Goal: Book appointment/travel/reservation

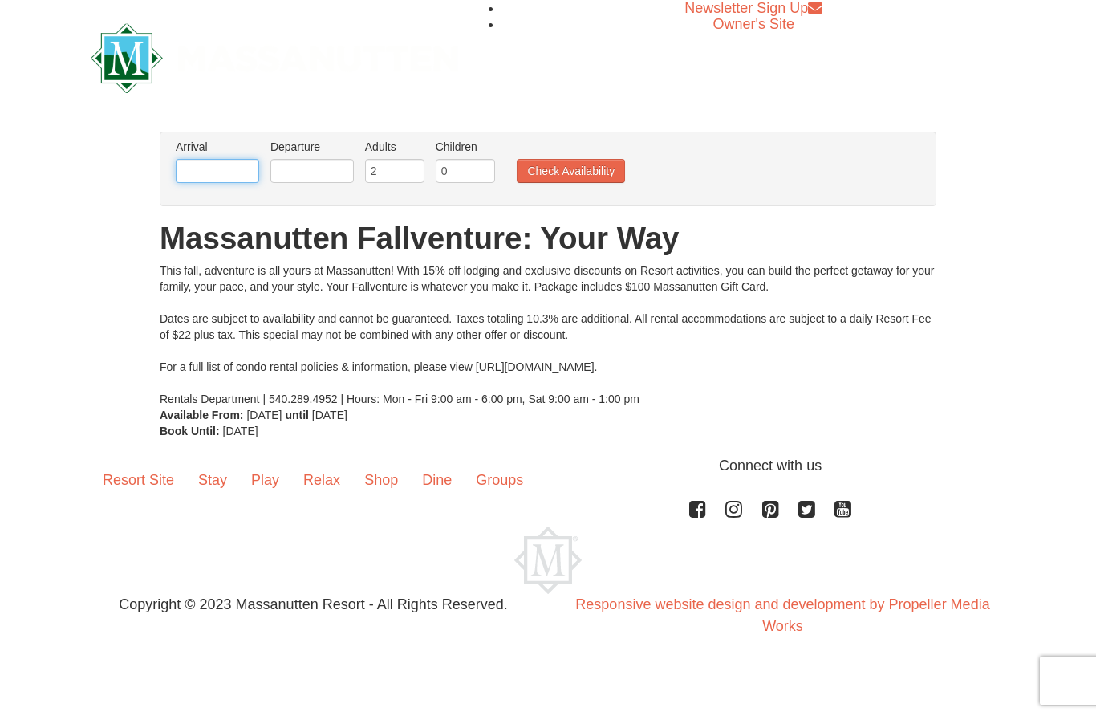
click at [196, 170] on input "text" at bounding box center [217, 171] width 83 height 24
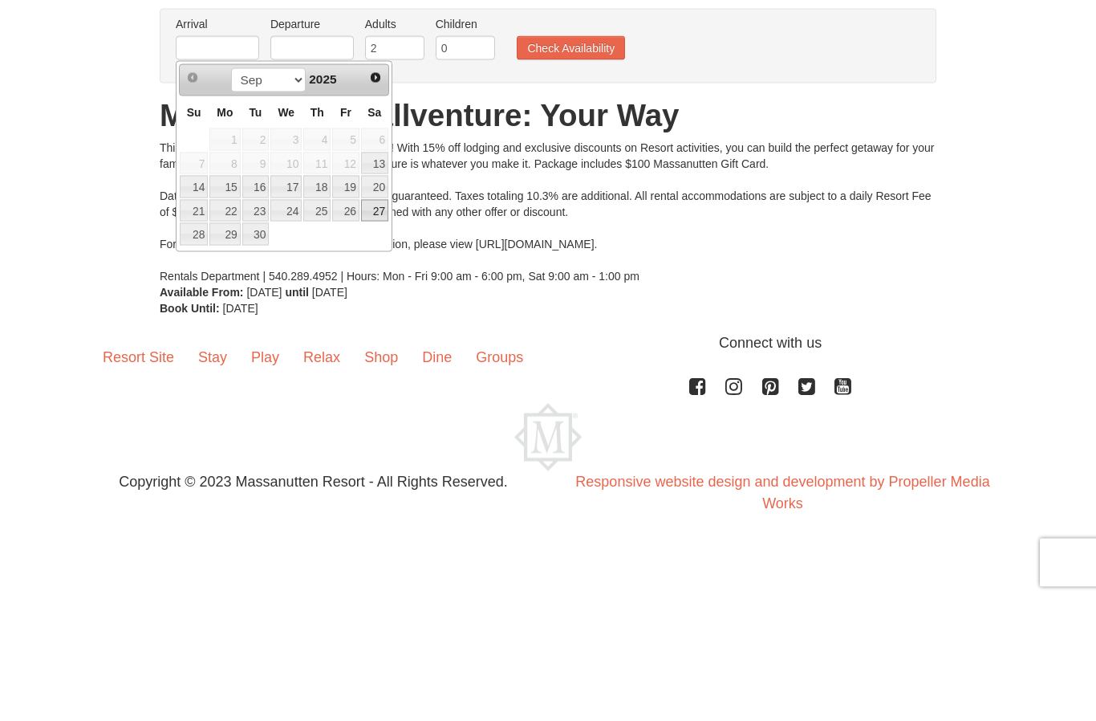
click at [388, 323] on link "27" at bounding box center [374, 334] width 27 height 22
type input "[DATE]"
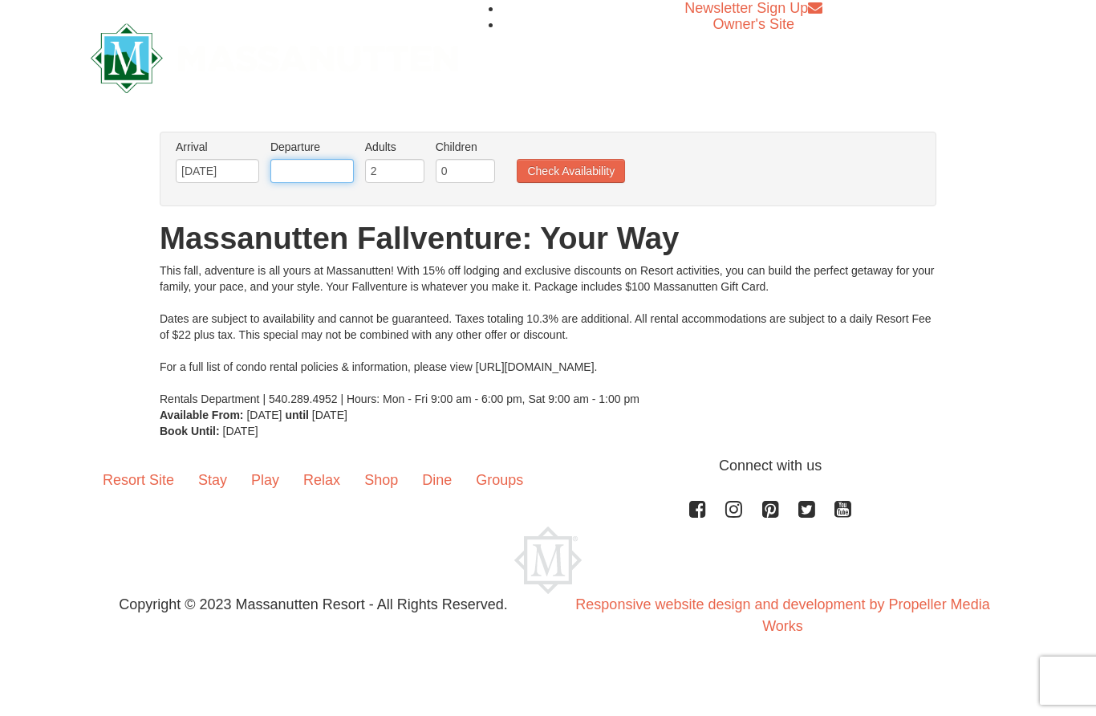
click at [303, 163] on input "text" at bounding box center [312, 171] width 83 height 24
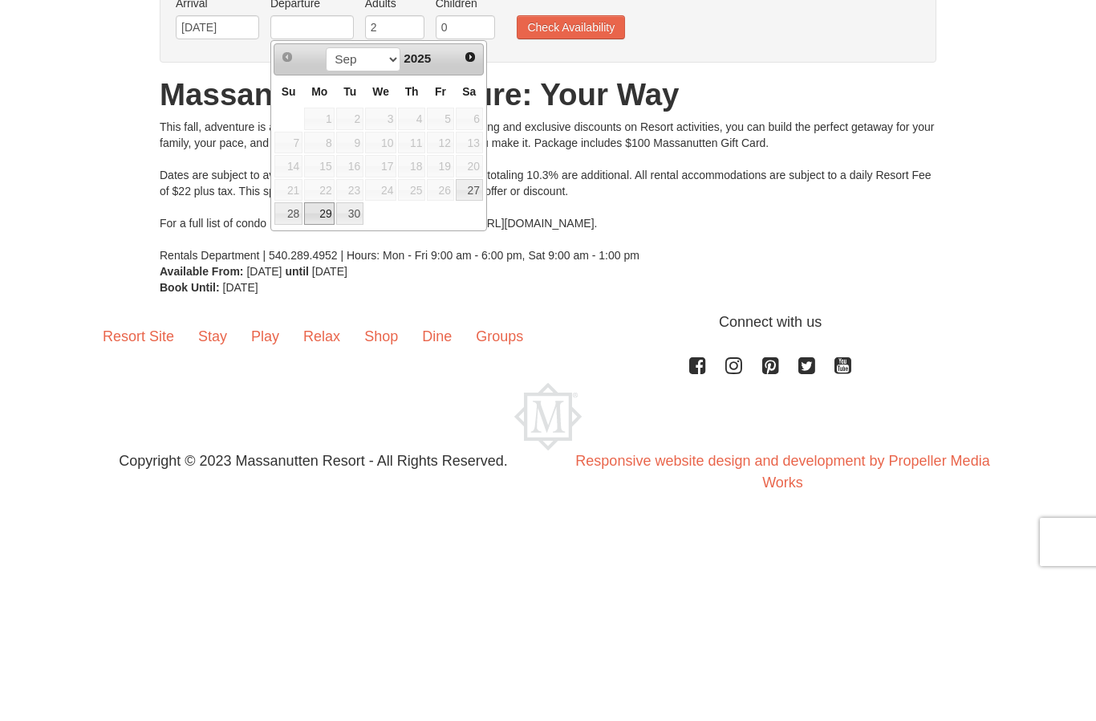
click at [330, 346] on link "29" at bounding box center [319, 357] width 31 height 22
type input "[DATE]"
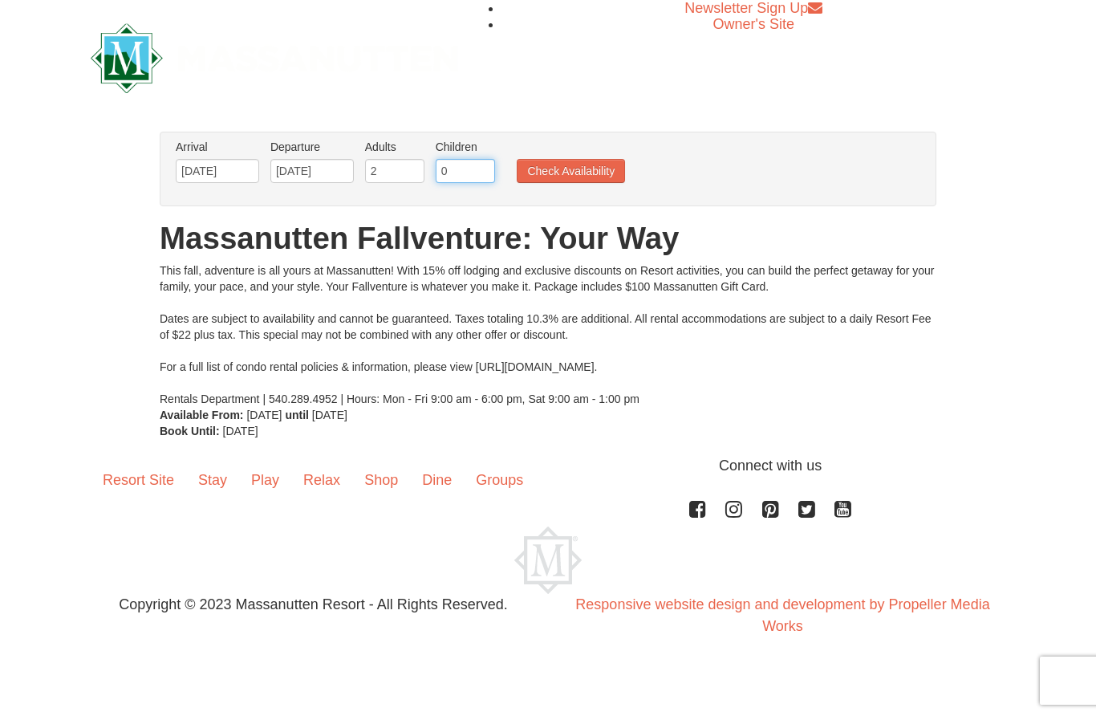
click at [494, 165] on input "0" at bounding box center [465, 171] width 59 height 24
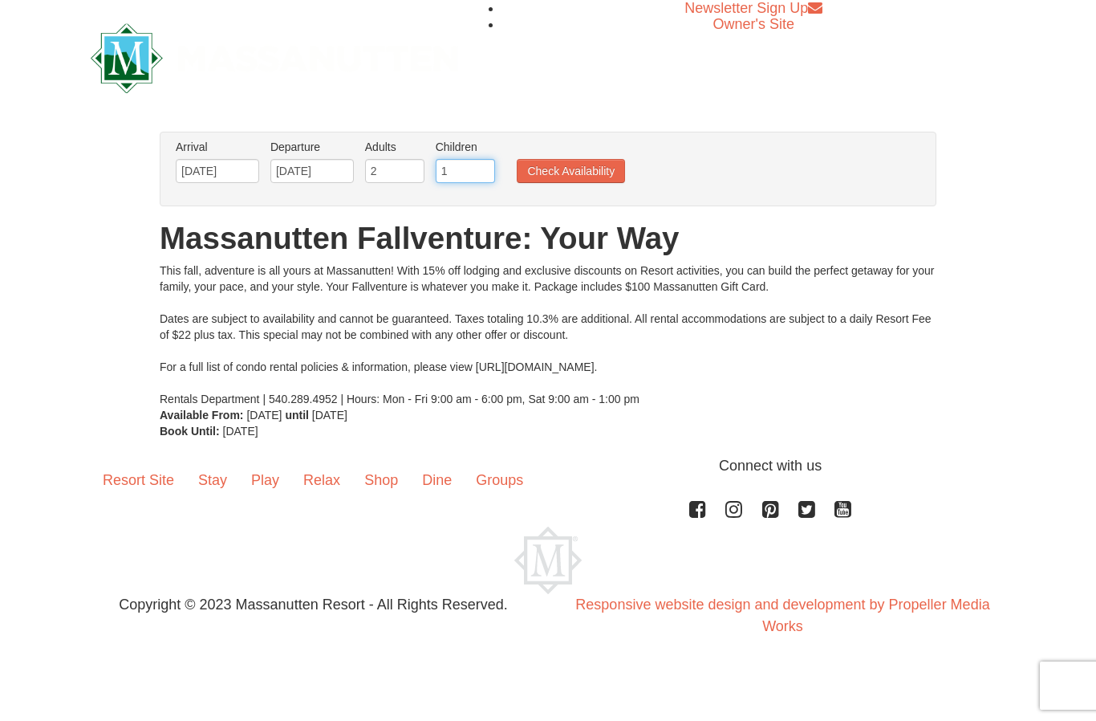
type input "1"
click at [608, 173] on button "Check Availability" at bounding box center [571, 171] width 108 height 24
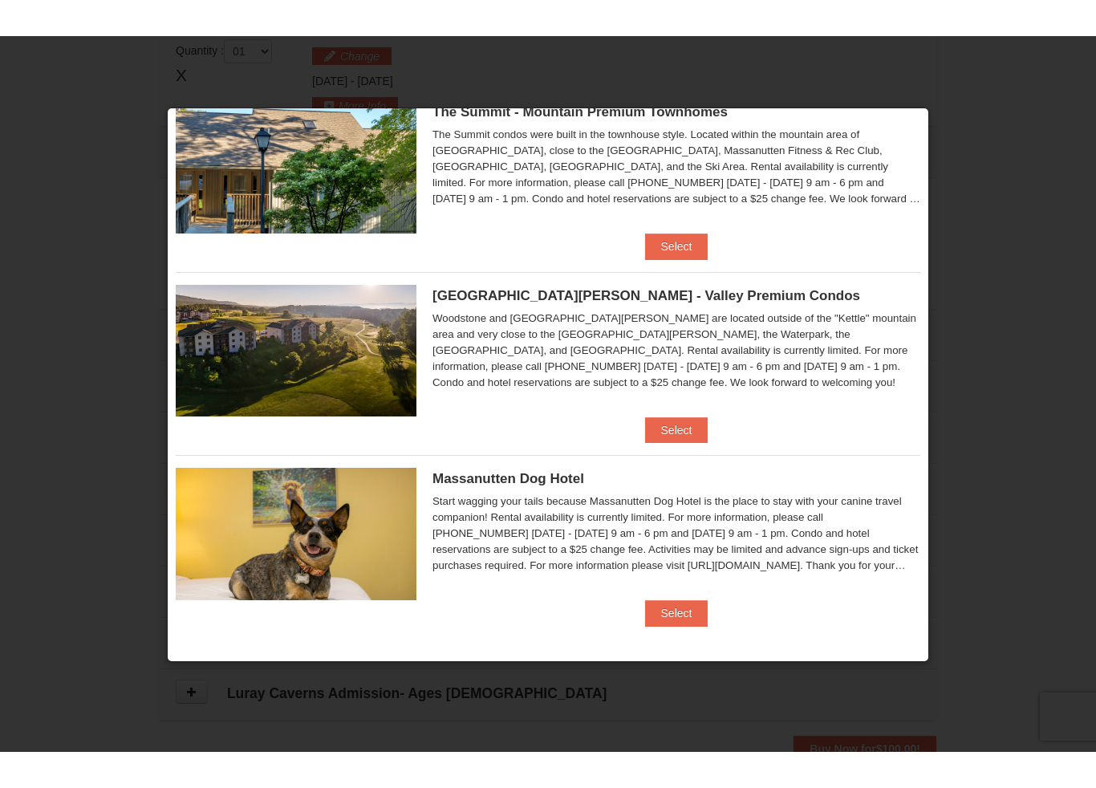
scroll to position [608, 0]
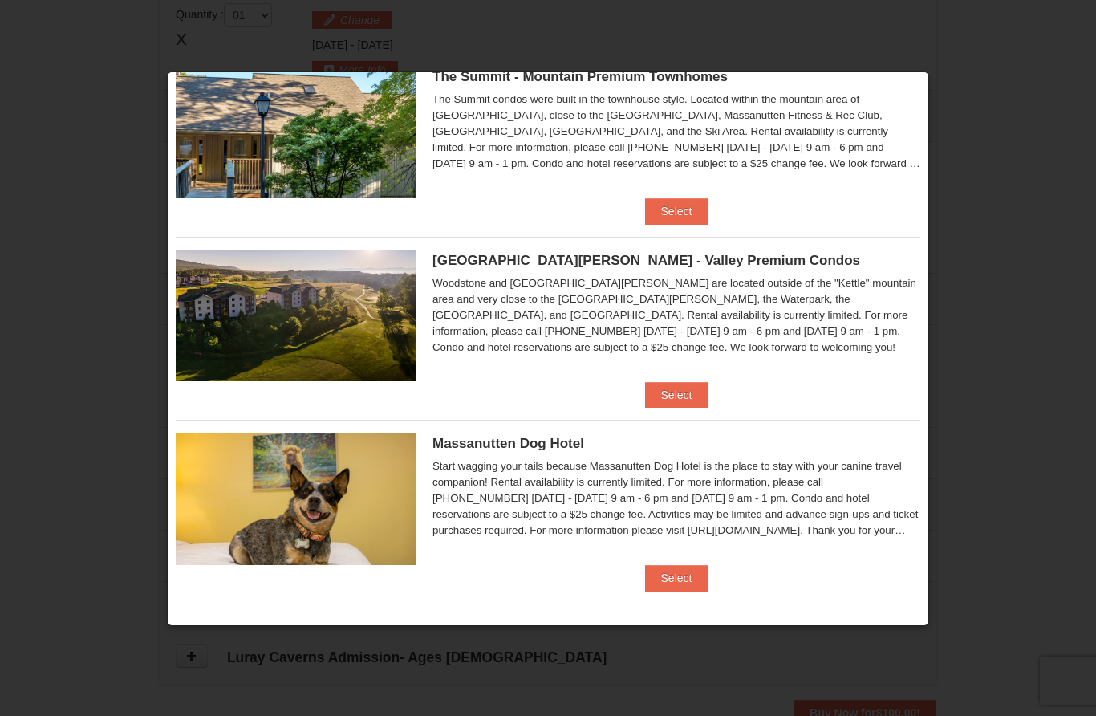
click at [686, 405] on button "Select" at bounding box center [676, 395] width 63 height 26
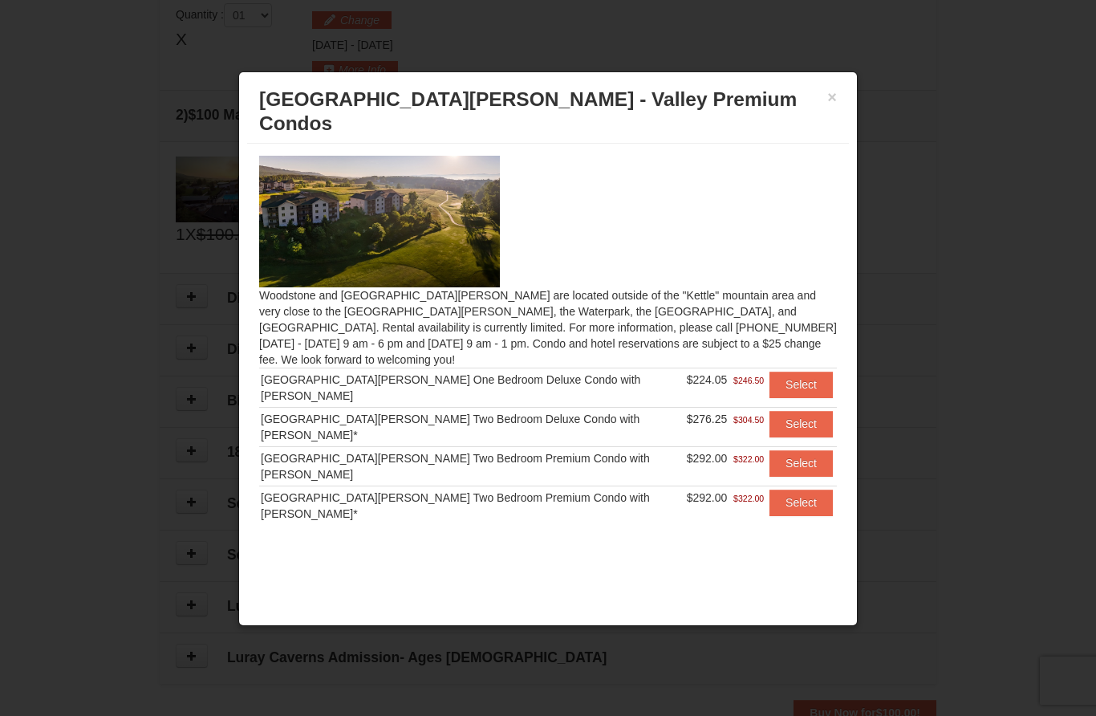
click at [805, 411] on button "Select" at bounding box center [801, 424] width 63 height 26
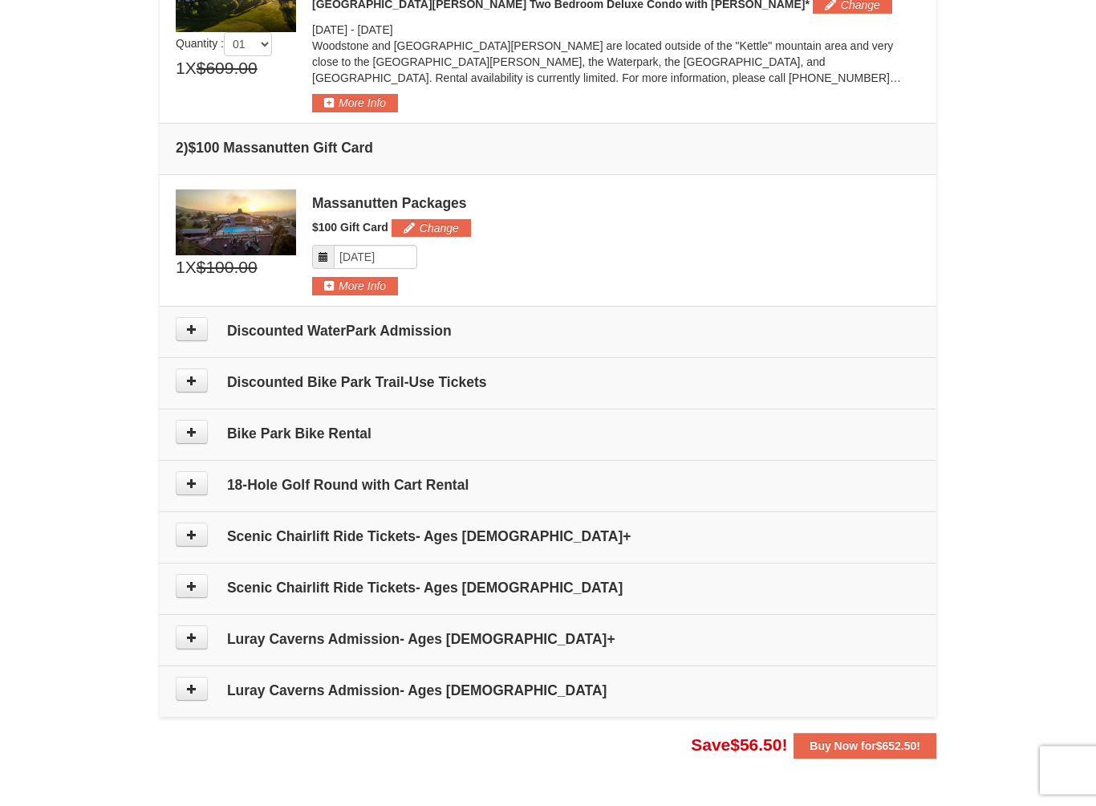
scroll to position [530, 0]
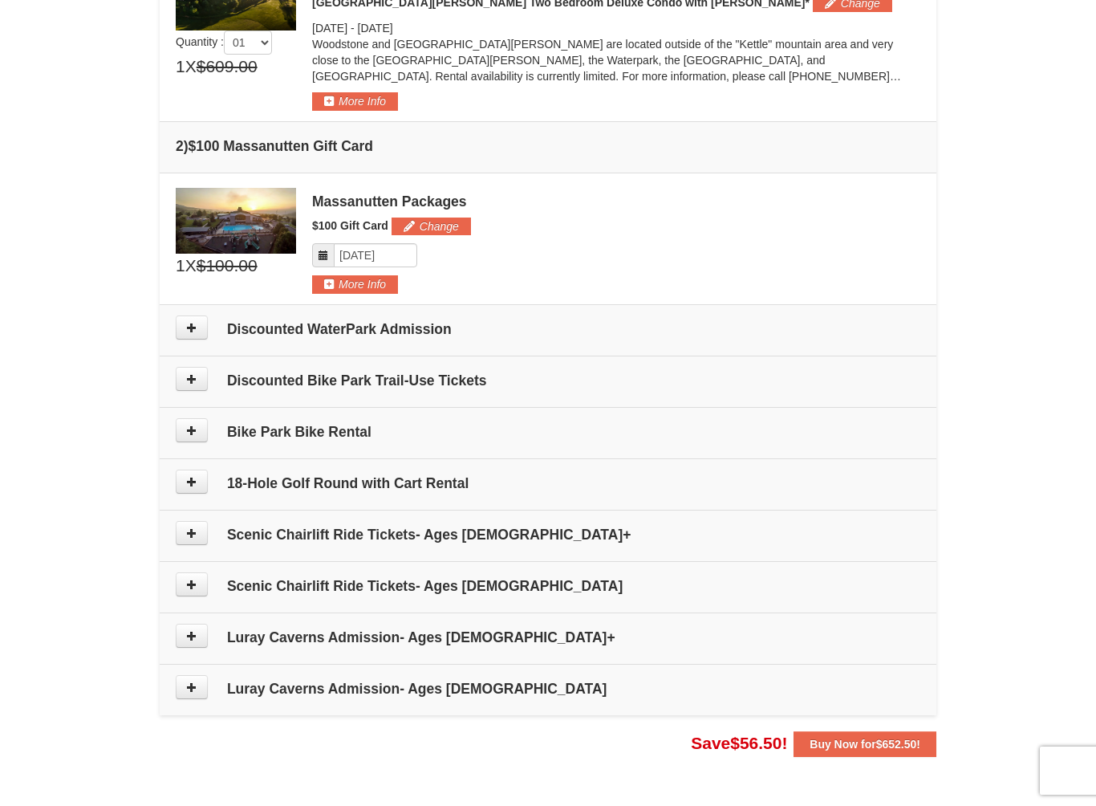
click at [192, 334] on button at bounding box center [192, 327] width 32 height 24
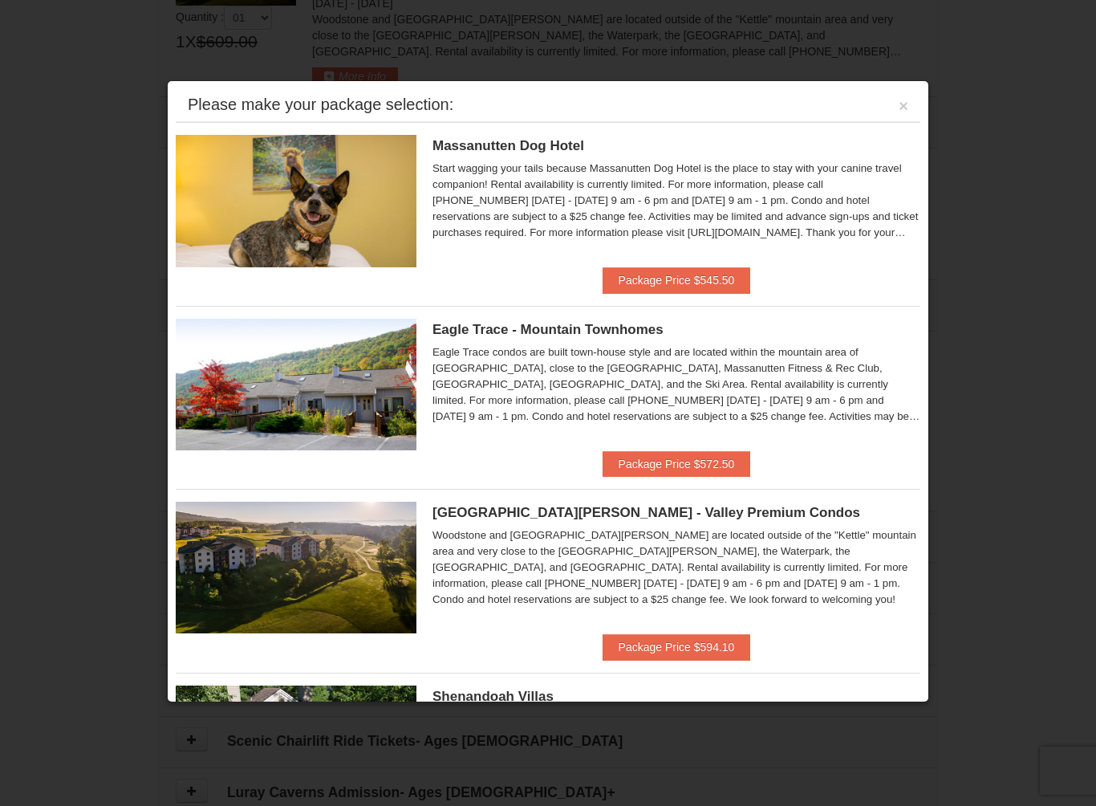
scroll to position [494, 0]
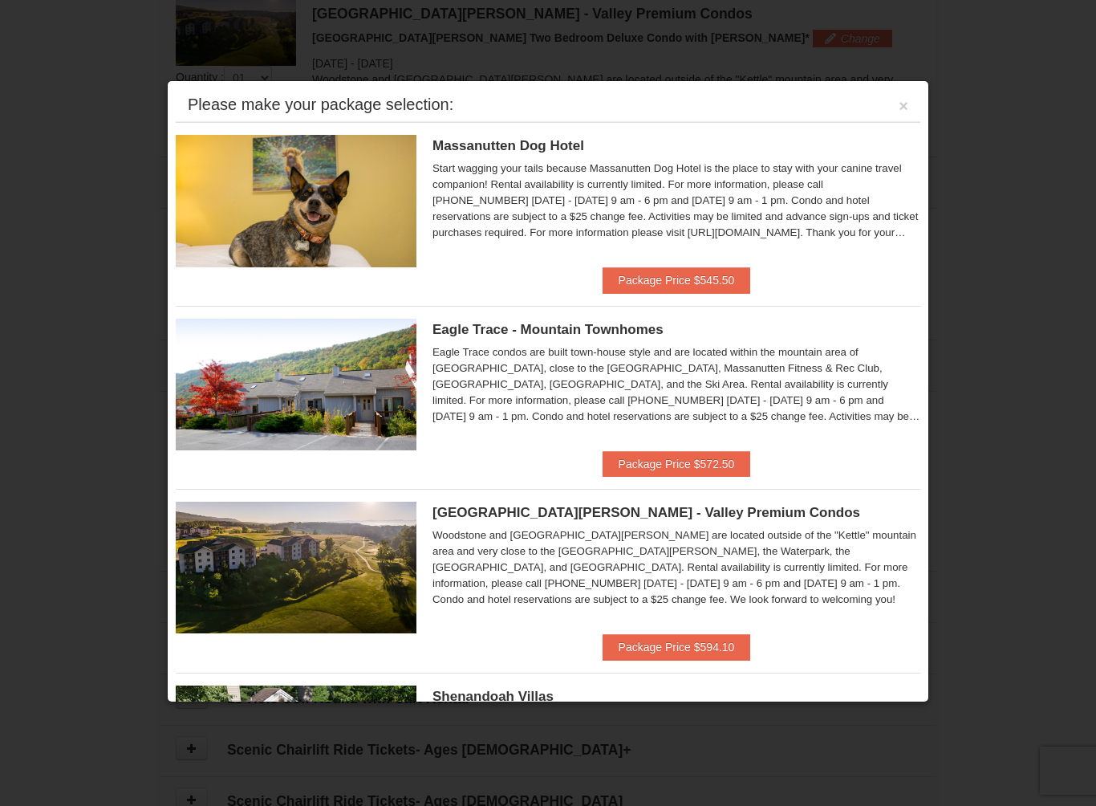
click at [51, 279] on div at bounding box center [548, 403] width 1096 height 806
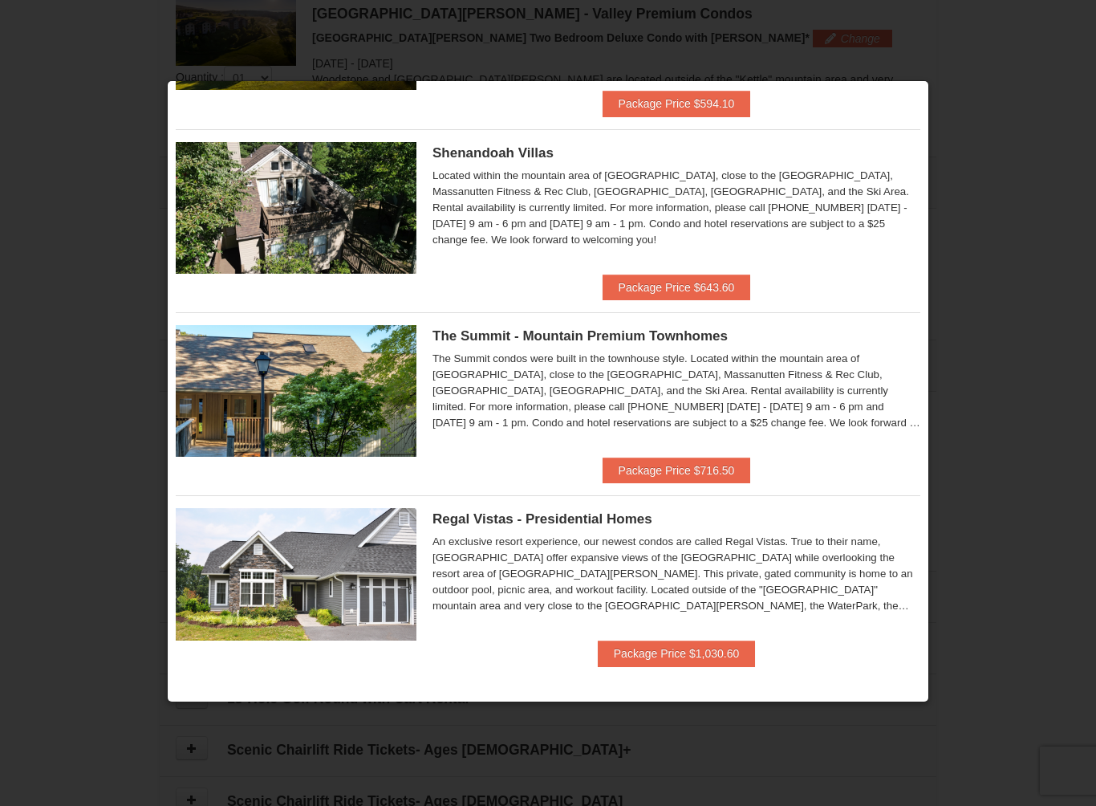
scroll to position [543, 0]
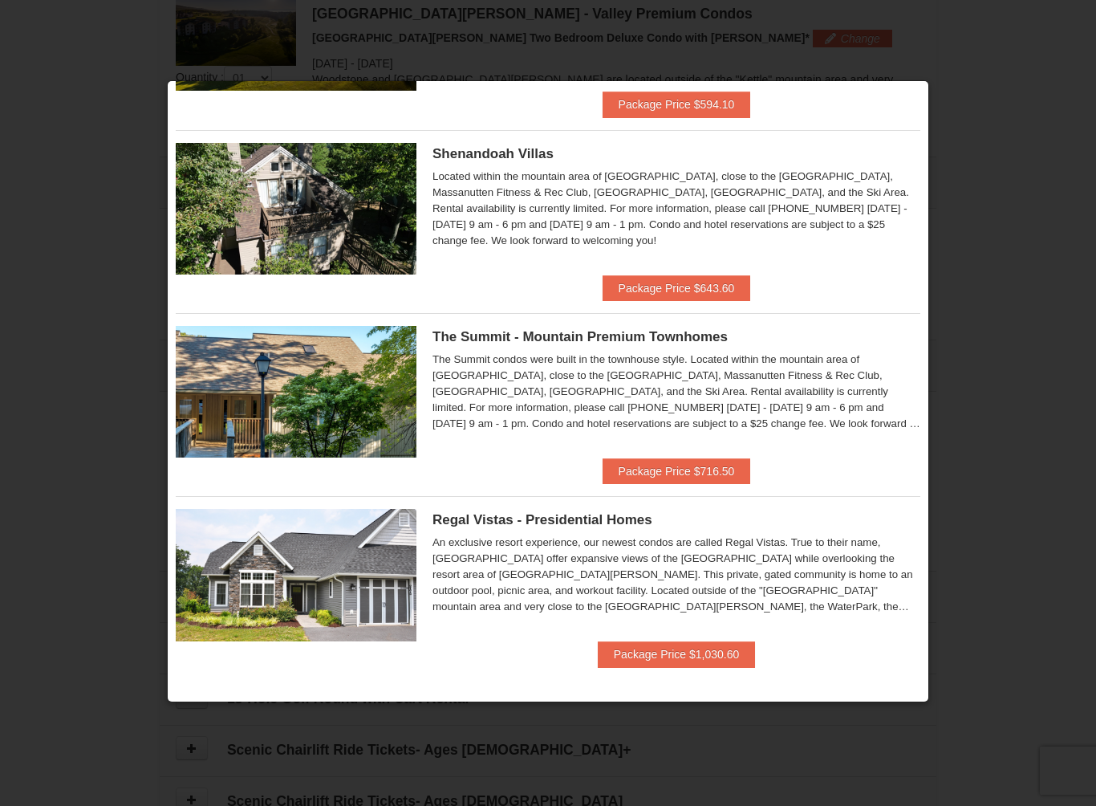
click at [989, 90] on div at bounding box center [548, 403] width 1096 height 806
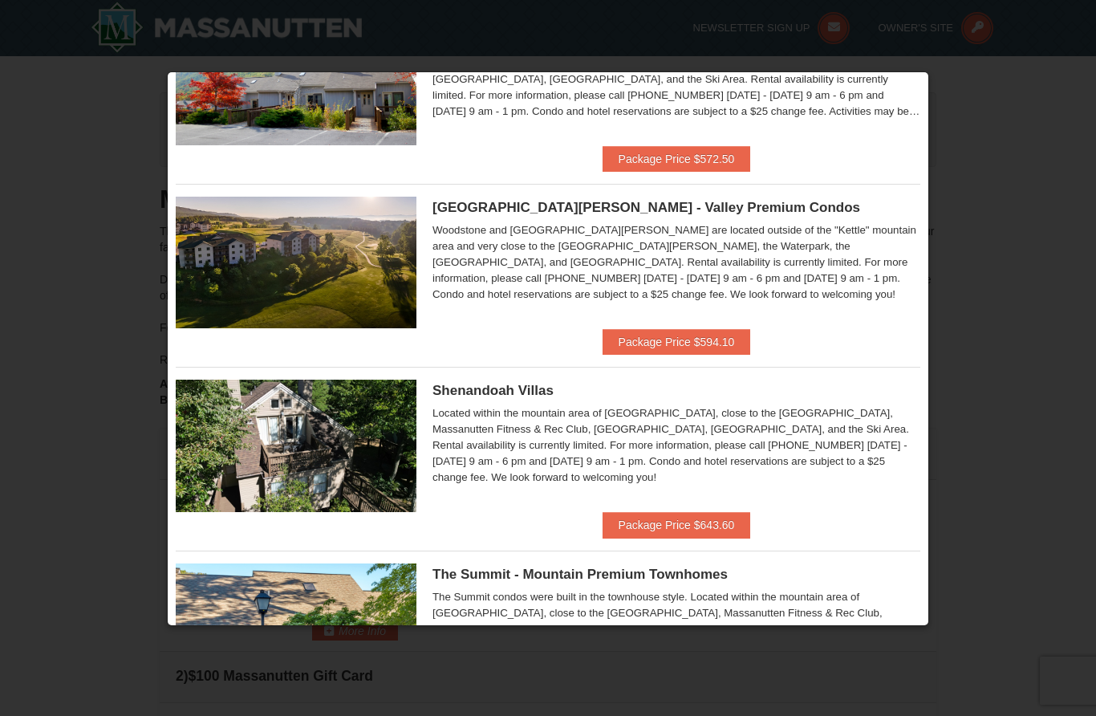
scroll to position [295, 0]
click at [734, 321] on div "Woodstone Meadows - Valley Premium Condos Woodstone and Woodstone Casa de Campo…" at bounding box center [548, 257] width 745 height 145
click at [734, 343] on button "Package Price $594.10" at bounding box center [677, 343] width 148 height 26
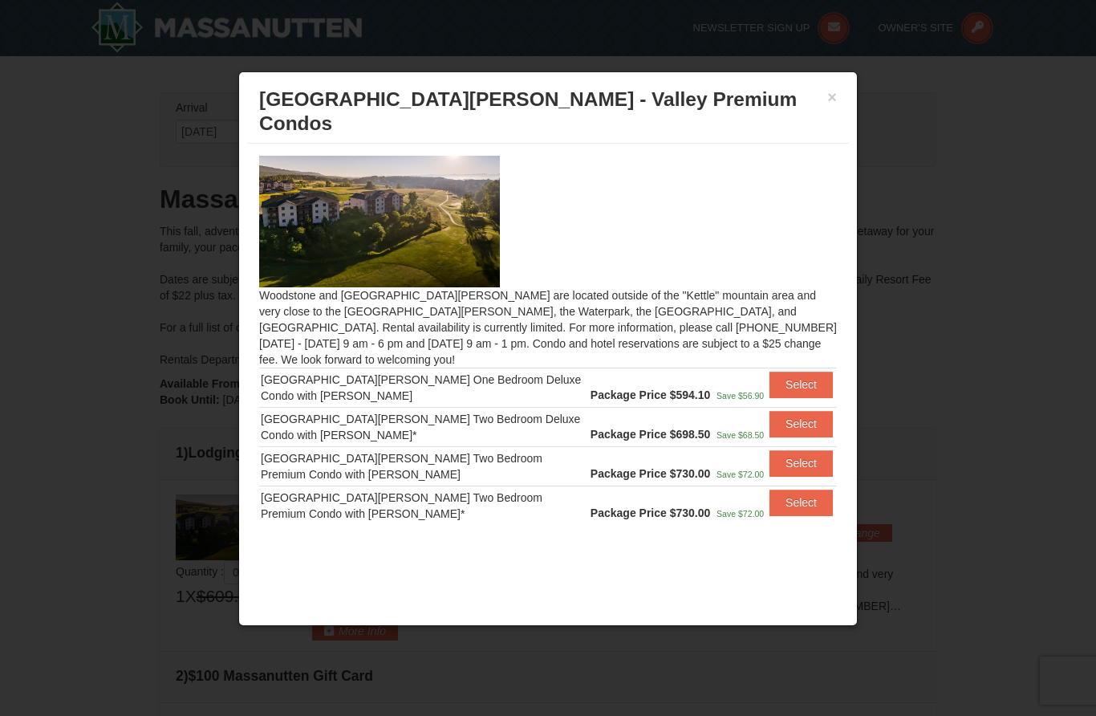
click at [830, 411] on button "Select" at bounding box center [801, 424] width 63 height 26
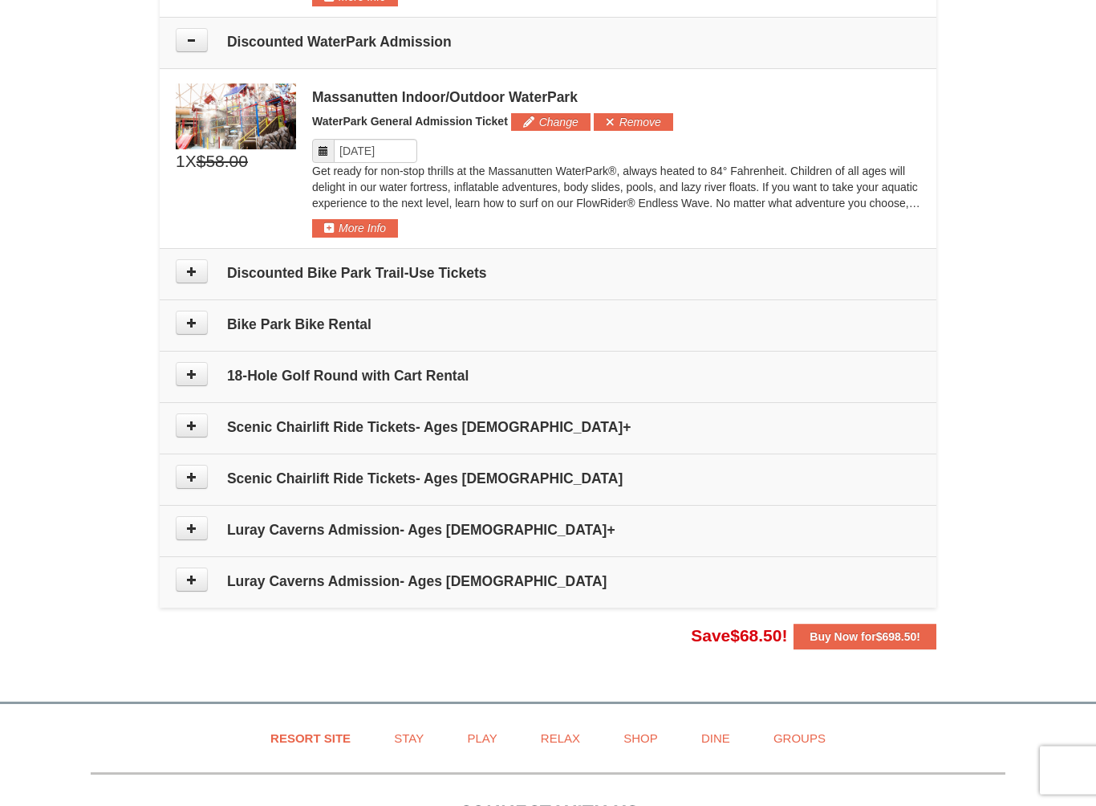
scroll to position [817, 0]
click at [454, 470] on h4 "Scenic Chairlift Ride Tickets- Ages 6 - 12" at bounding box center [548, 478] width 745 height 16
click at [194, 576] on icon at bounding box center [191, 578] width 11 height 11
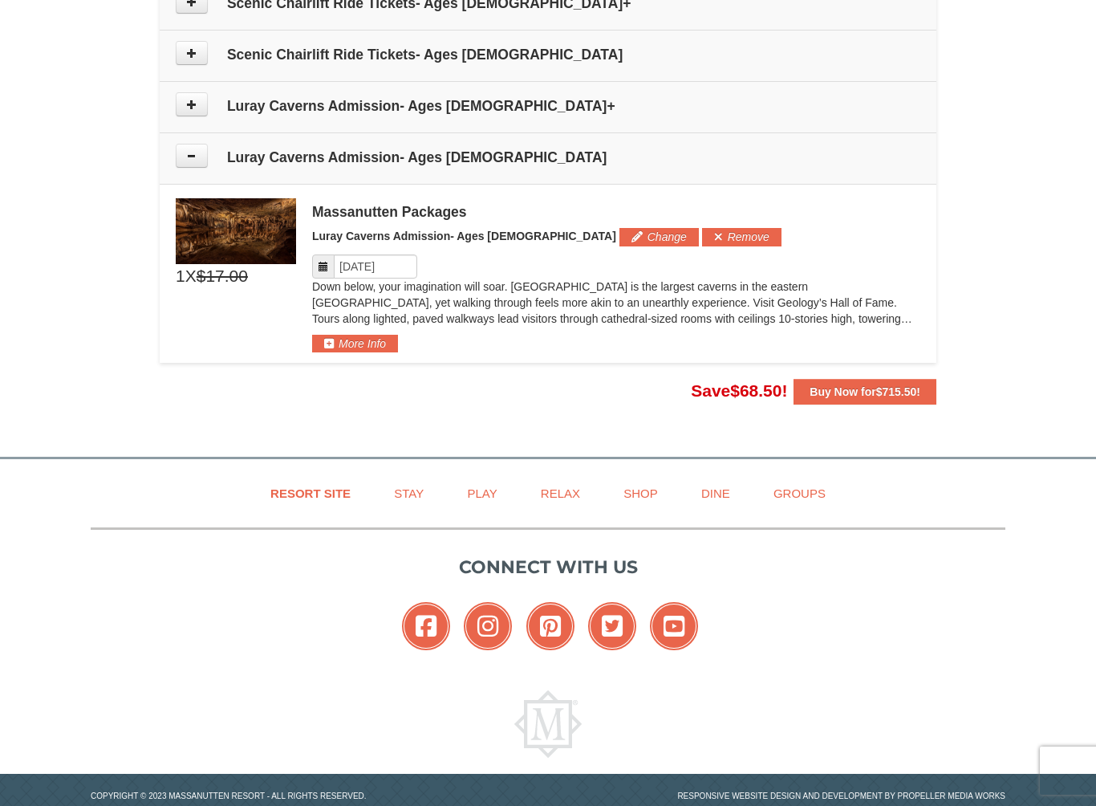
scroll to position [1275, 0]
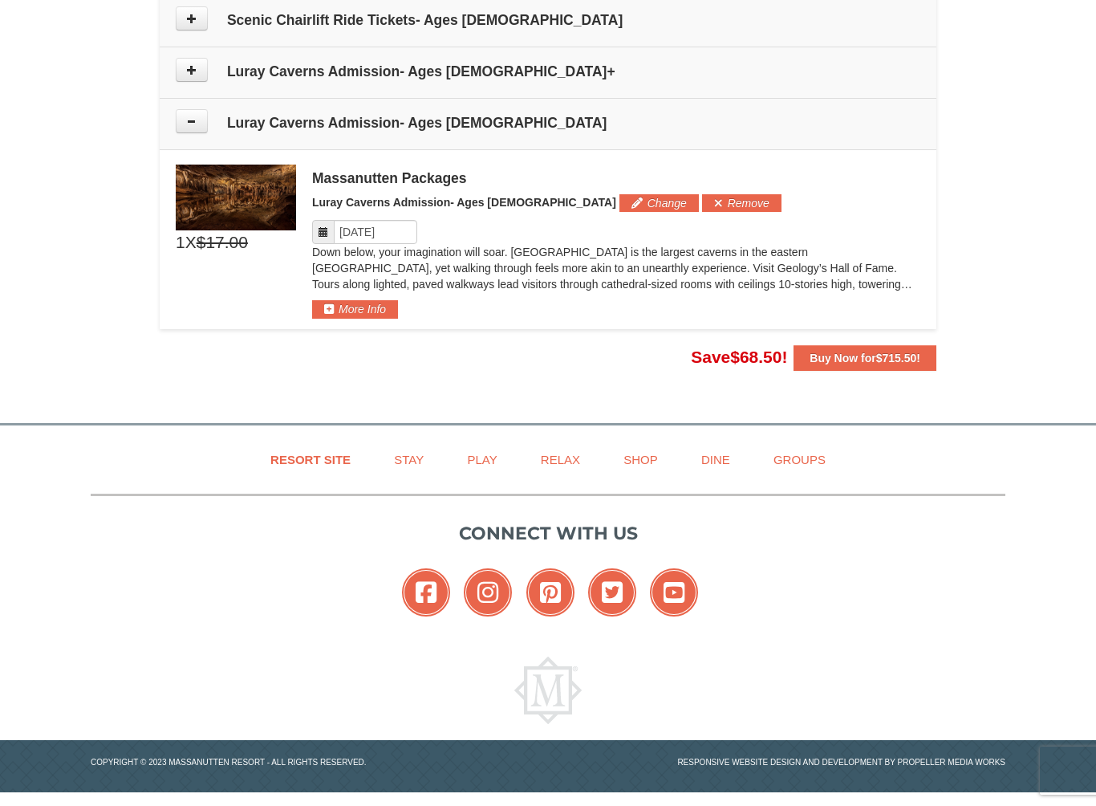
click at [620, 208] on button "Change" at bounding box center [659, 203] width 79 height 18
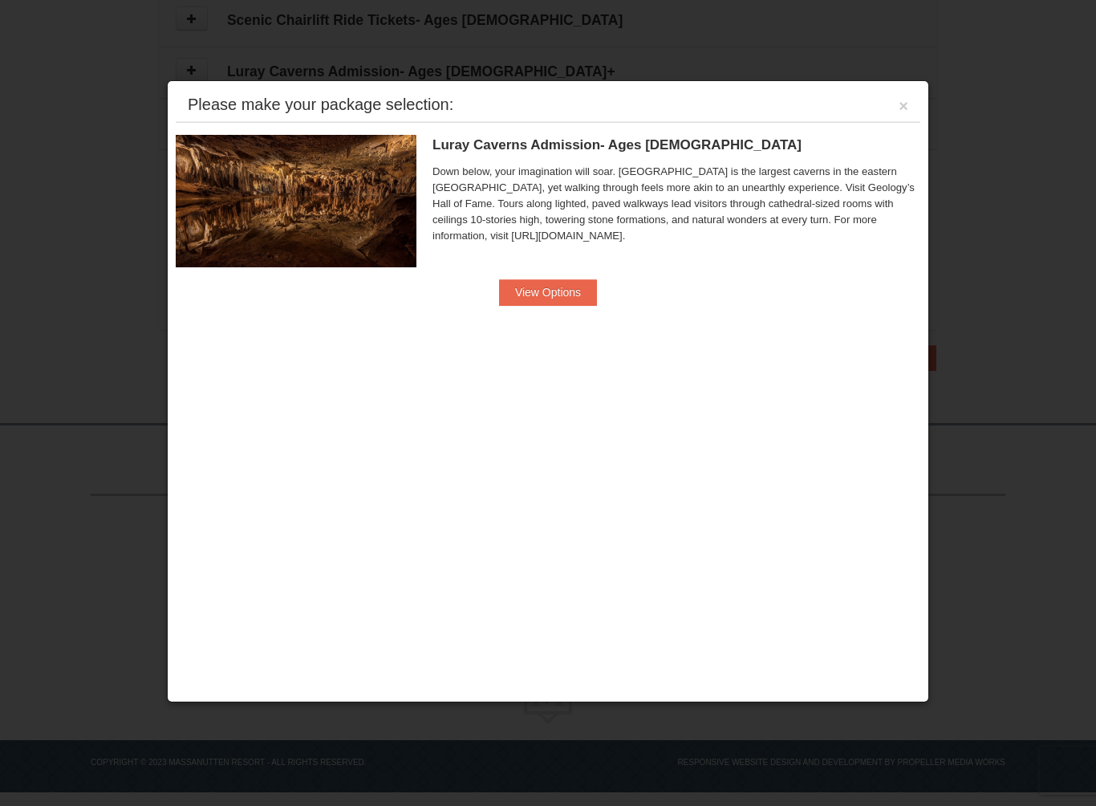
click at [591, 294] on button "View Options" at bounding box center [548, 292] width 98 height 26
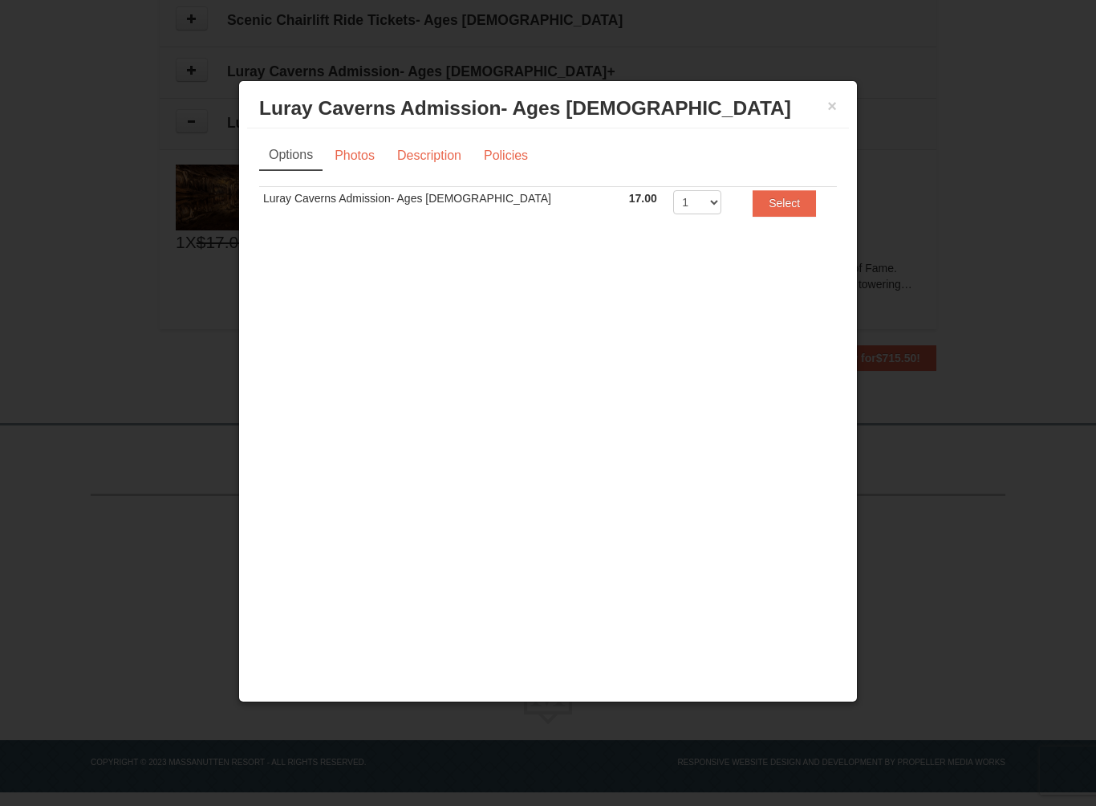
click at [683, 192] on td "1 2 3 4 5 6 7 8 9 10 11 12 13 14 15 16 17 18 19 20" at bounding box center [703, 206] width 69 height 39
click at [677, 201] on select "1 2 3 4 5 6 7 8 9 10 11 12 13 14 15 16 17 18 19 20" at bounding box center [697, 202] width 48 height 24
click at [790, 204] on button "Select" at bounding box center [784, 203] width 63 height 26
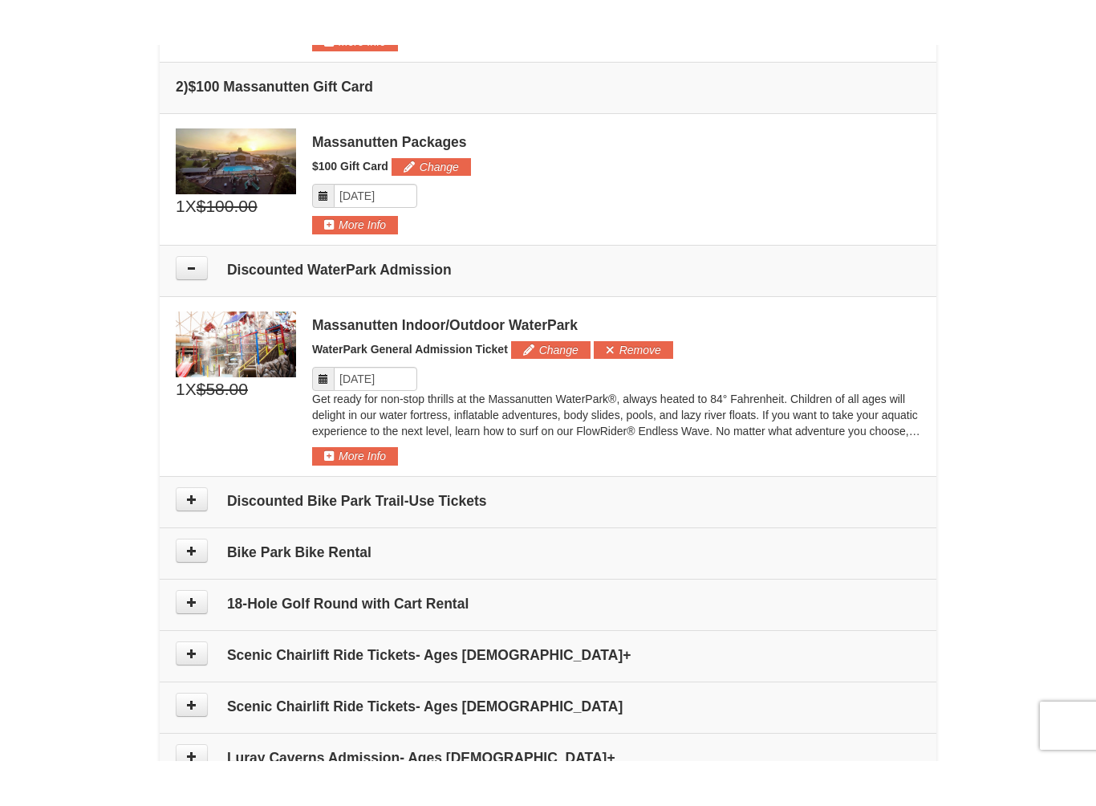
scroll to position [632, 0]
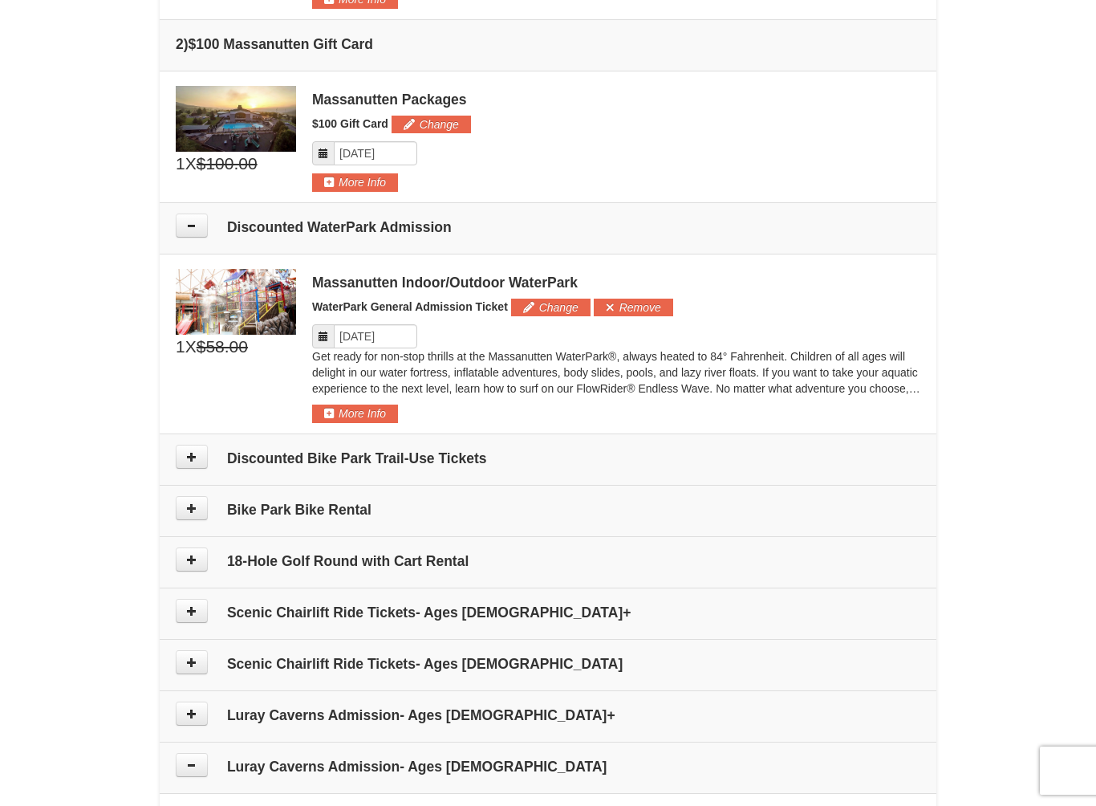
click at [559, 304] on button "Change" at bounding box center [550, 308] width 79 height 18
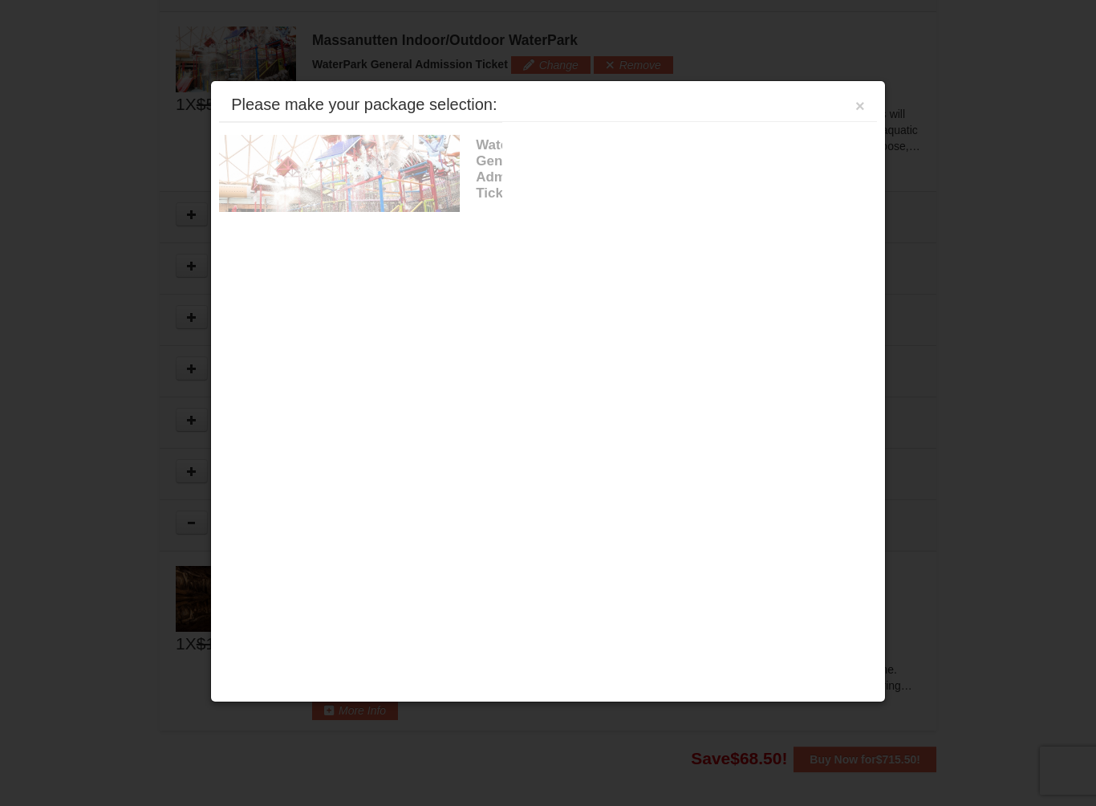
scroll to position [900, 0]
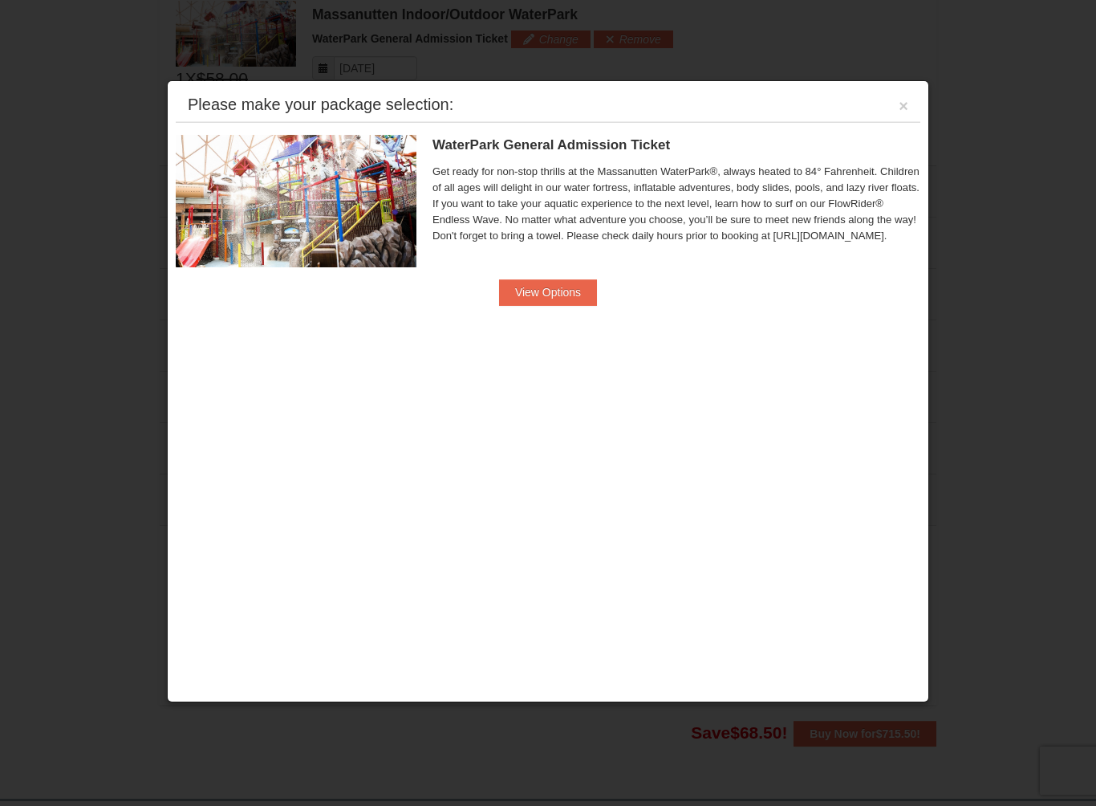
click at [586, 290] on button "View Options" at bounding box center [548, 292] width 98 height 26
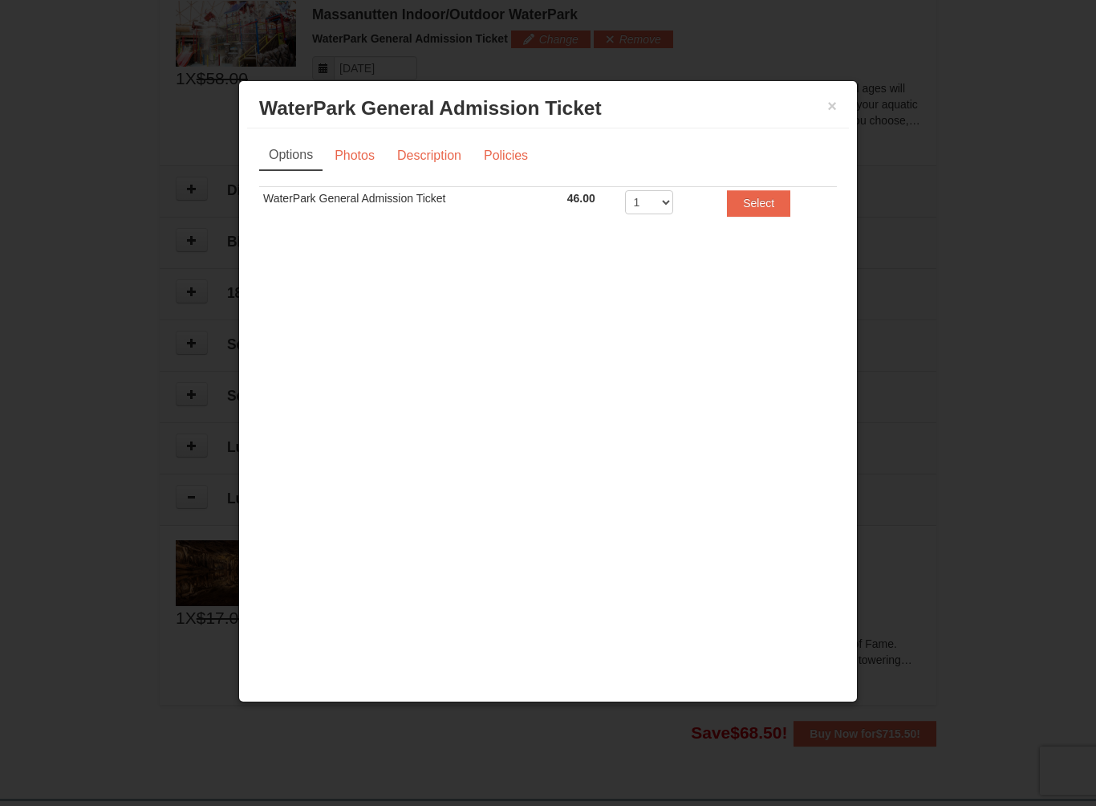
click at [671, 188] on td "1 2 3 4 5 6 7 8" at bounding box center [666, 206] width 90 height 39
click at [670, 193] on select "1 2 3 4 5 6 7 8" at bounding box center [649, 202] width 48 height 24
select select "3"
click at [760, 205] on button "Select" at bounding box center [758, 203] width 63 height 26
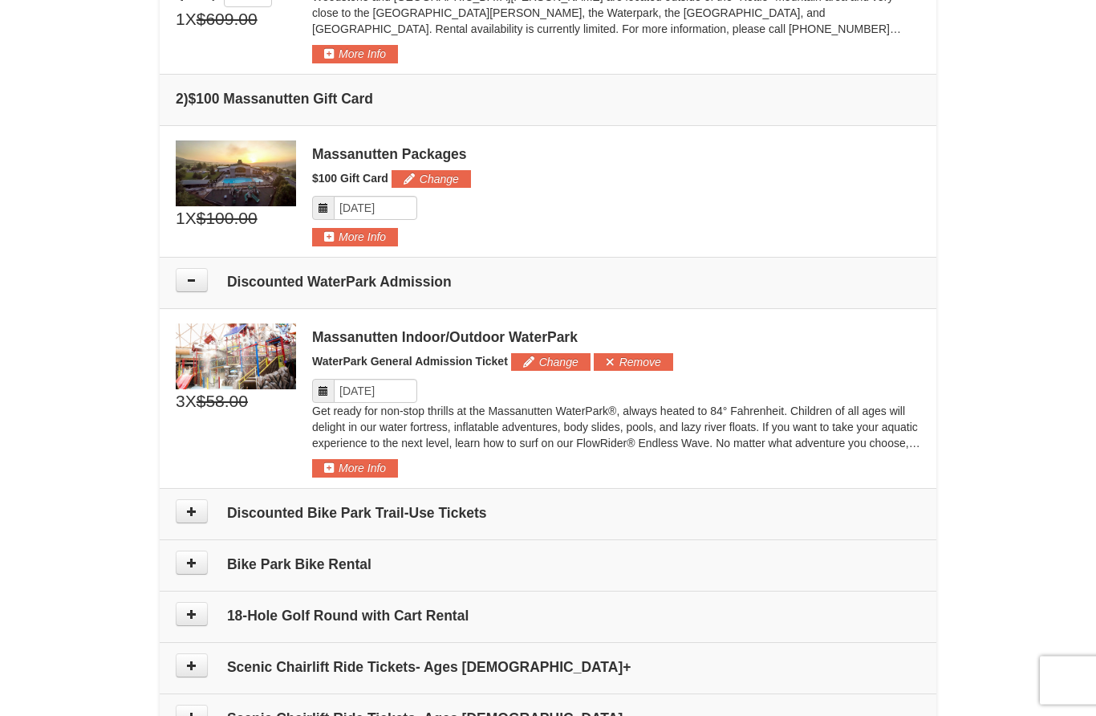
scroll to position [577, 0]
click at [356, 472] on button "More Info" at bounding box center [355, 468] width 86 height 18
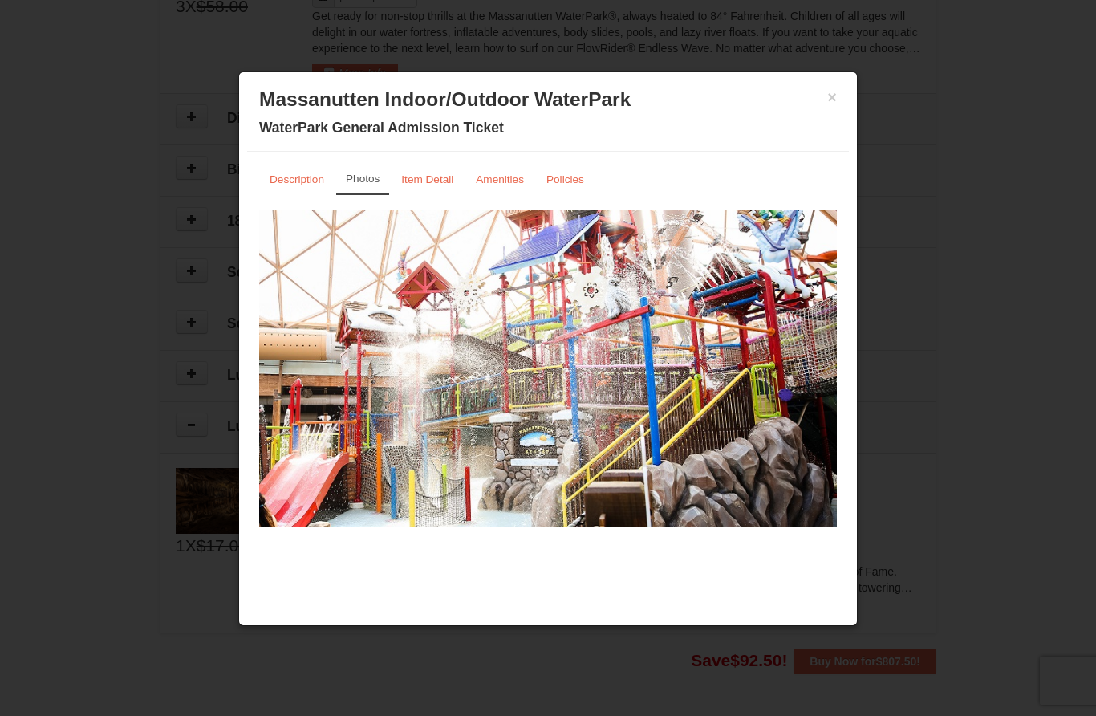
scroll to position [971, 0]
click at [848, 97] on div "× Massanutten Indoor/Outdoor WaterPark WaterPark General Admission Ticket" at bounding box center [548, 115] width 602 height 71
click at [836, 103] on button "×" at bounding box center [833, 97] width 10 height 16
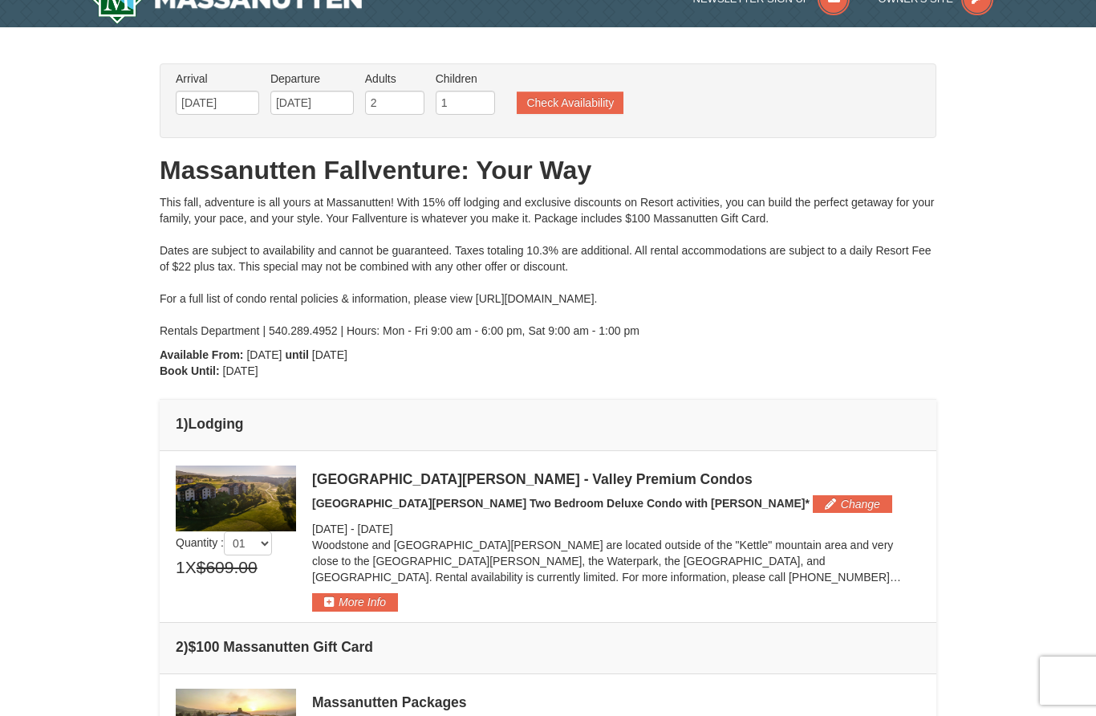
scroll to position [0, 0]
